Goal: Information Seeking & Learning: Learn about a topic

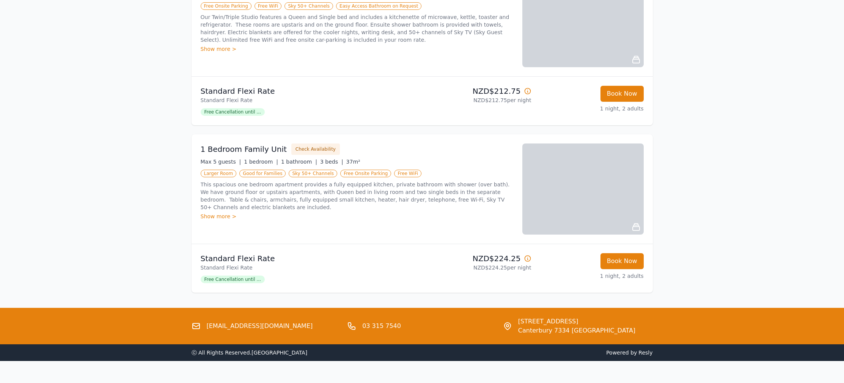
scroll to position [529, 0]
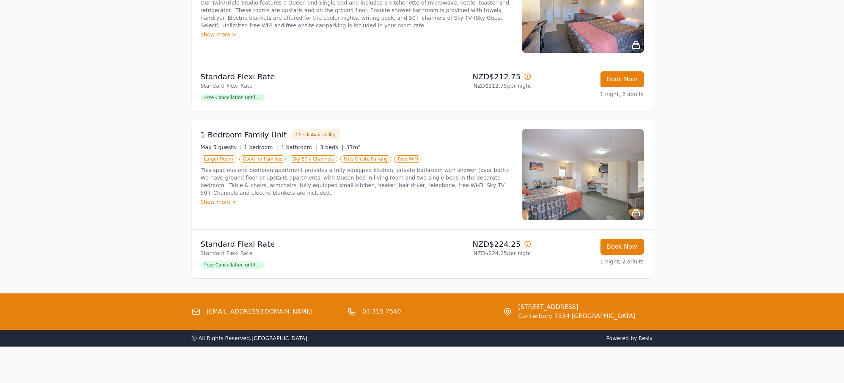
click at [221, 202] on div "Show more >" at bounding box center [357, 202] width 312 height 8
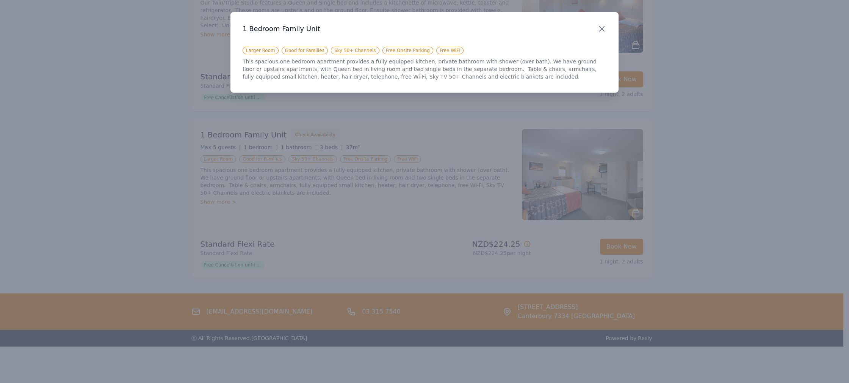
click at [603, 28] on icon "button" at bounding box center [602, 29] width 5 height 5
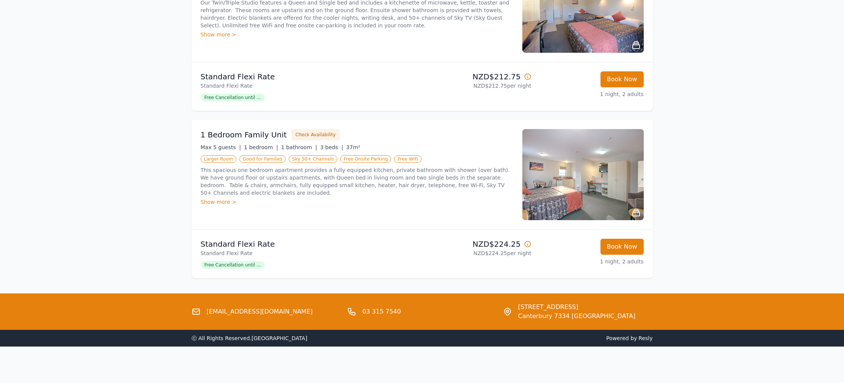
click at [589, 181] on img at bounding box center [582, 174] width 121 height 91
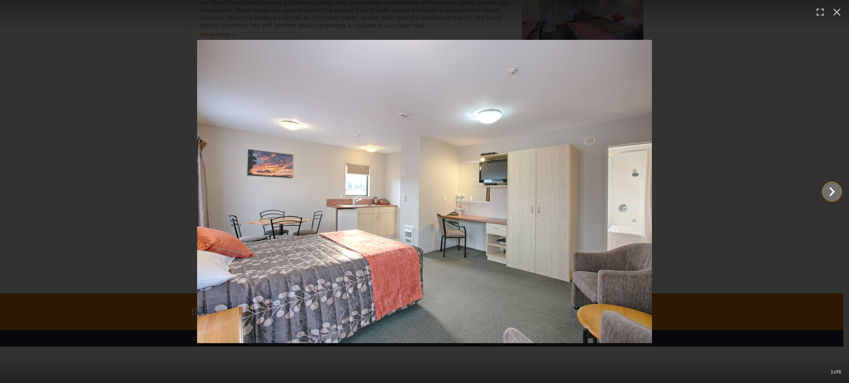
click at [830, 192] on icon "Show slide 2 of 6" at bounding box center [832, 191] width 18 height 18
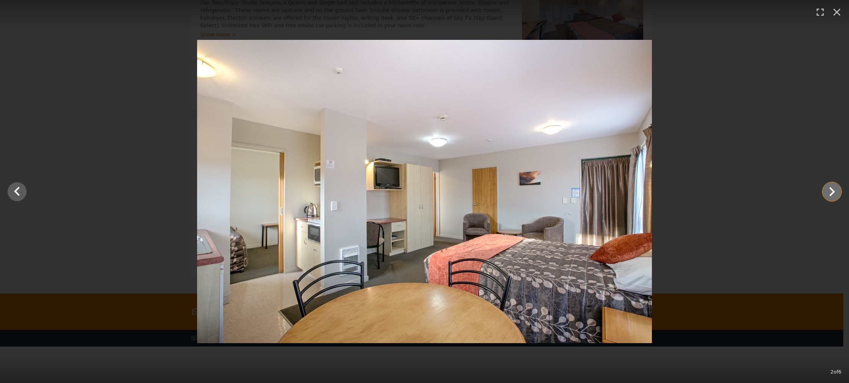
click at [830, 192] on icon "Show slide 3 of 6" at bounding box center [832, 191] width 18 height 18
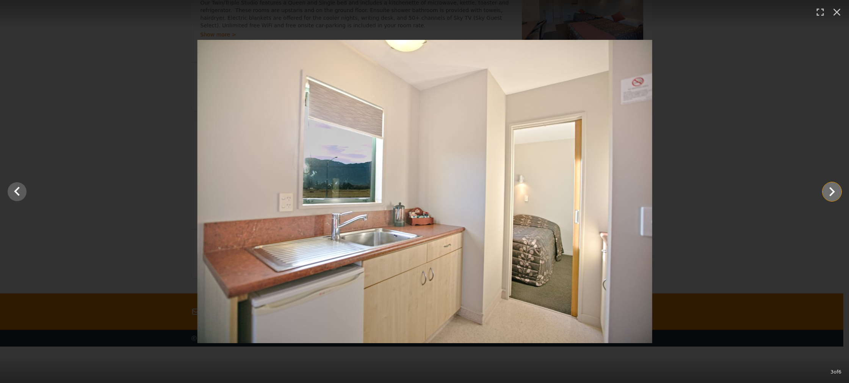
click at [830, 192] on icon "Show slide 4 of 6" at bounding box center [832, 191] width 18 height 18
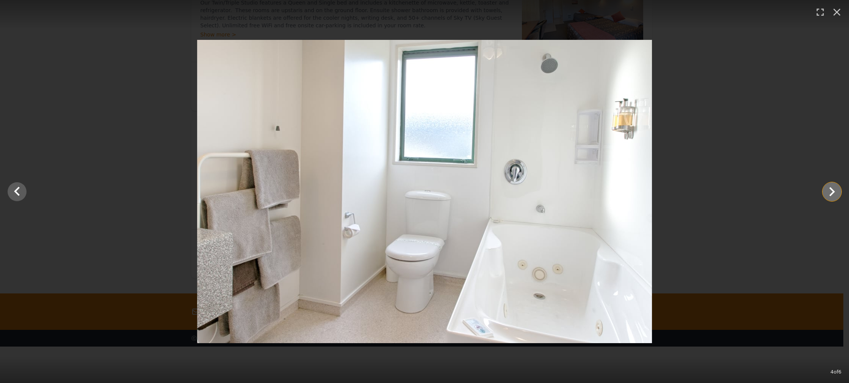
click at [830, 192] on icon "Show slide 5 of 6" at bounding box center [832, 191] width 18 height 18
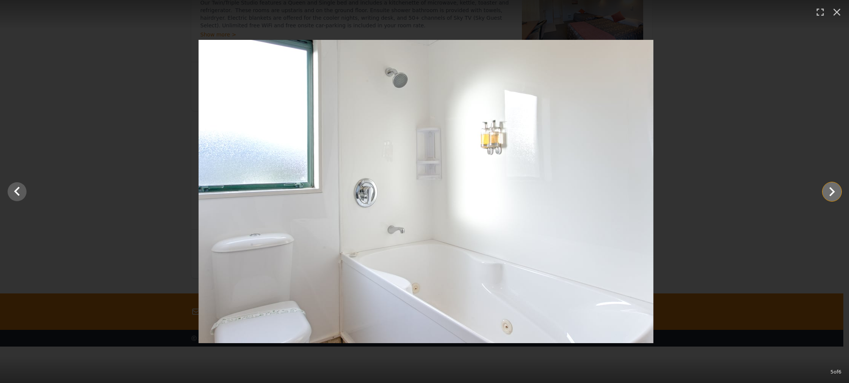
click at [830, 192] on icon "Show slide 6 of 6" at bounding box center [832, 191] width 18 height 18
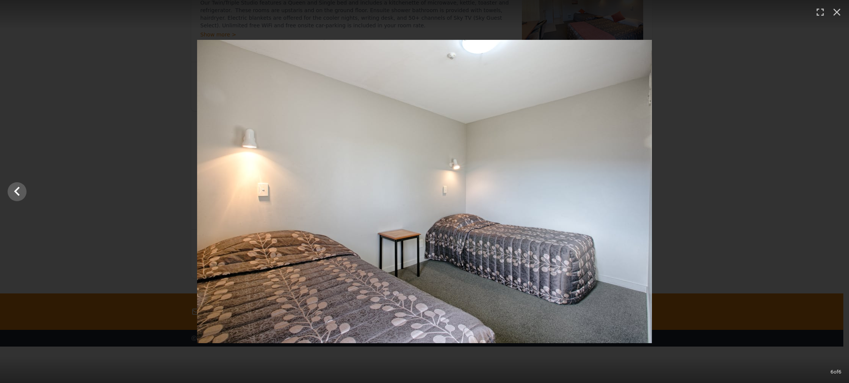
click at [830, 192] on div at bounding box center [424, 191] width 849 height 303
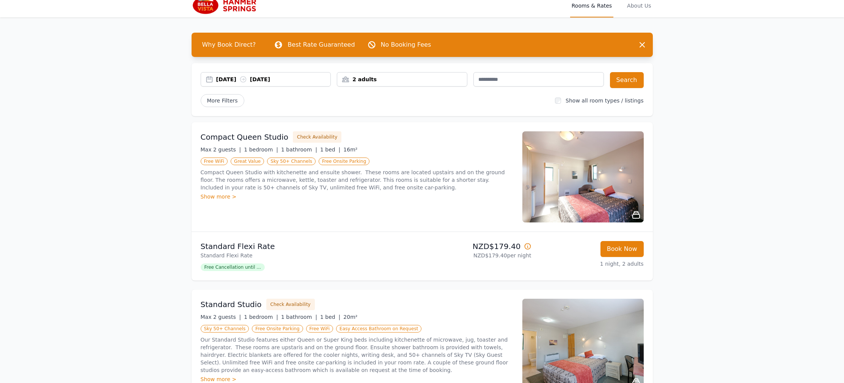
scroll to position [0, 0]
